Goal: Information Seeking & Learning: Learn about a topic

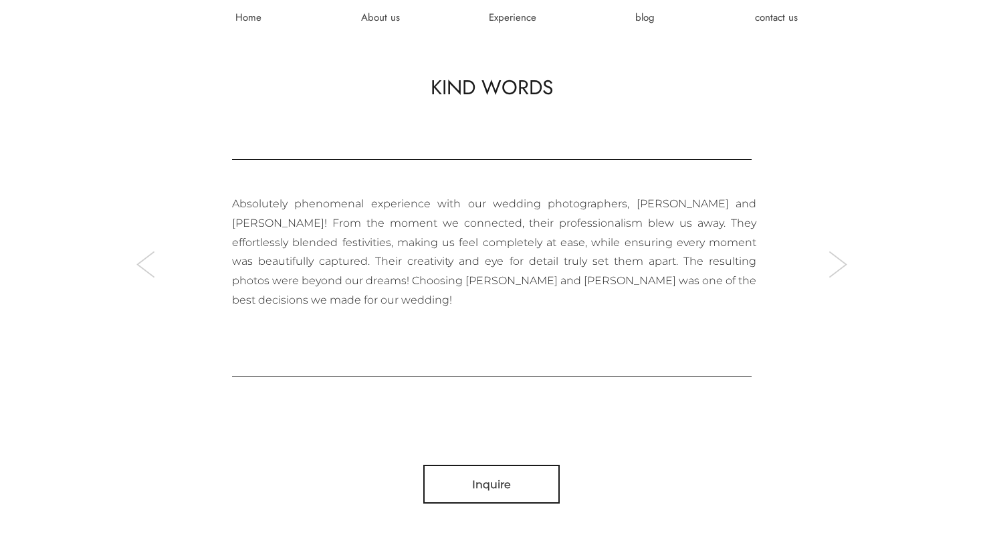
scroll to position [4316, 0]
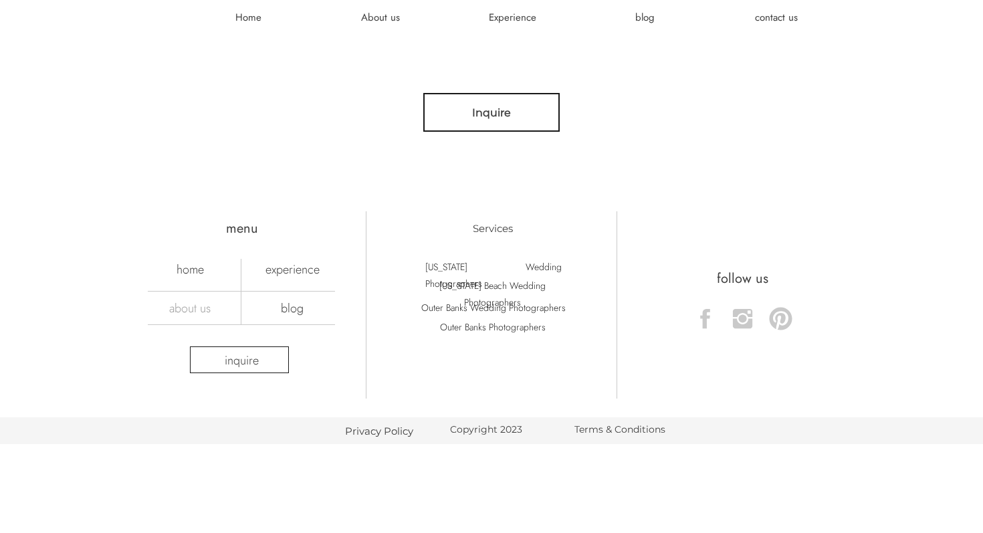
click at [191, 310] on nav "about us" at bounding box center [190, 307] width 94 height 15
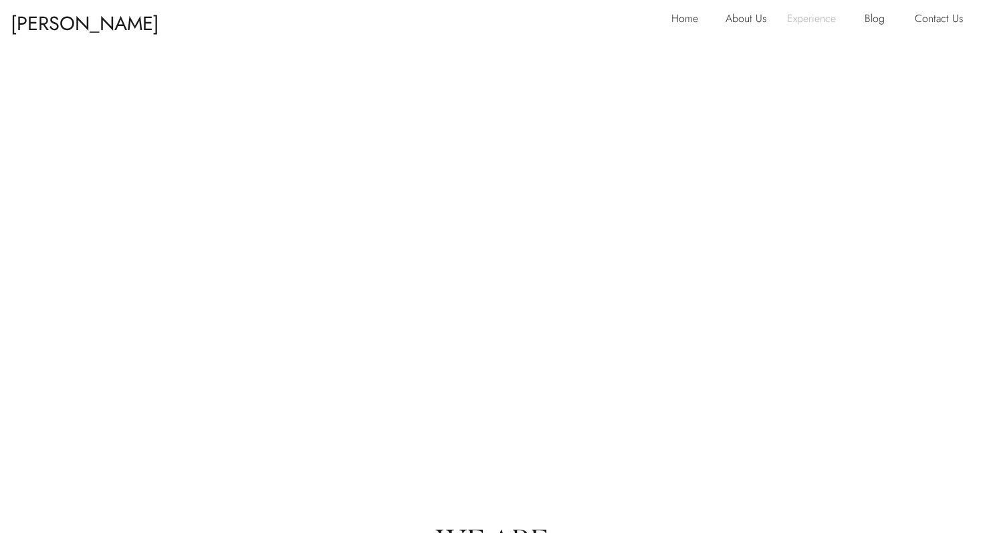
click at [809, 21] on p "Experience" at bounding box center [817, 19] width 60 height 21
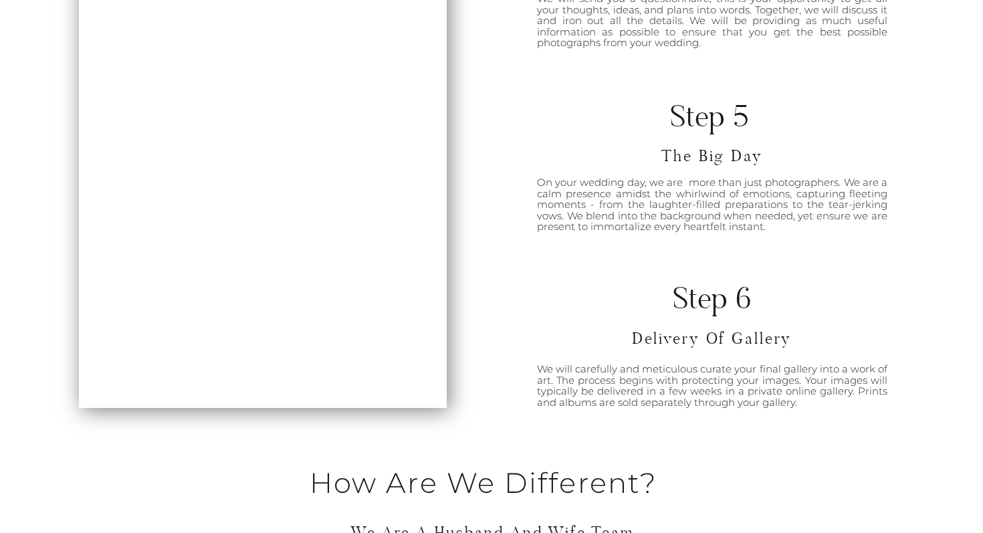
scroll to position [1327, 0]
